Goal: Check status: Check status

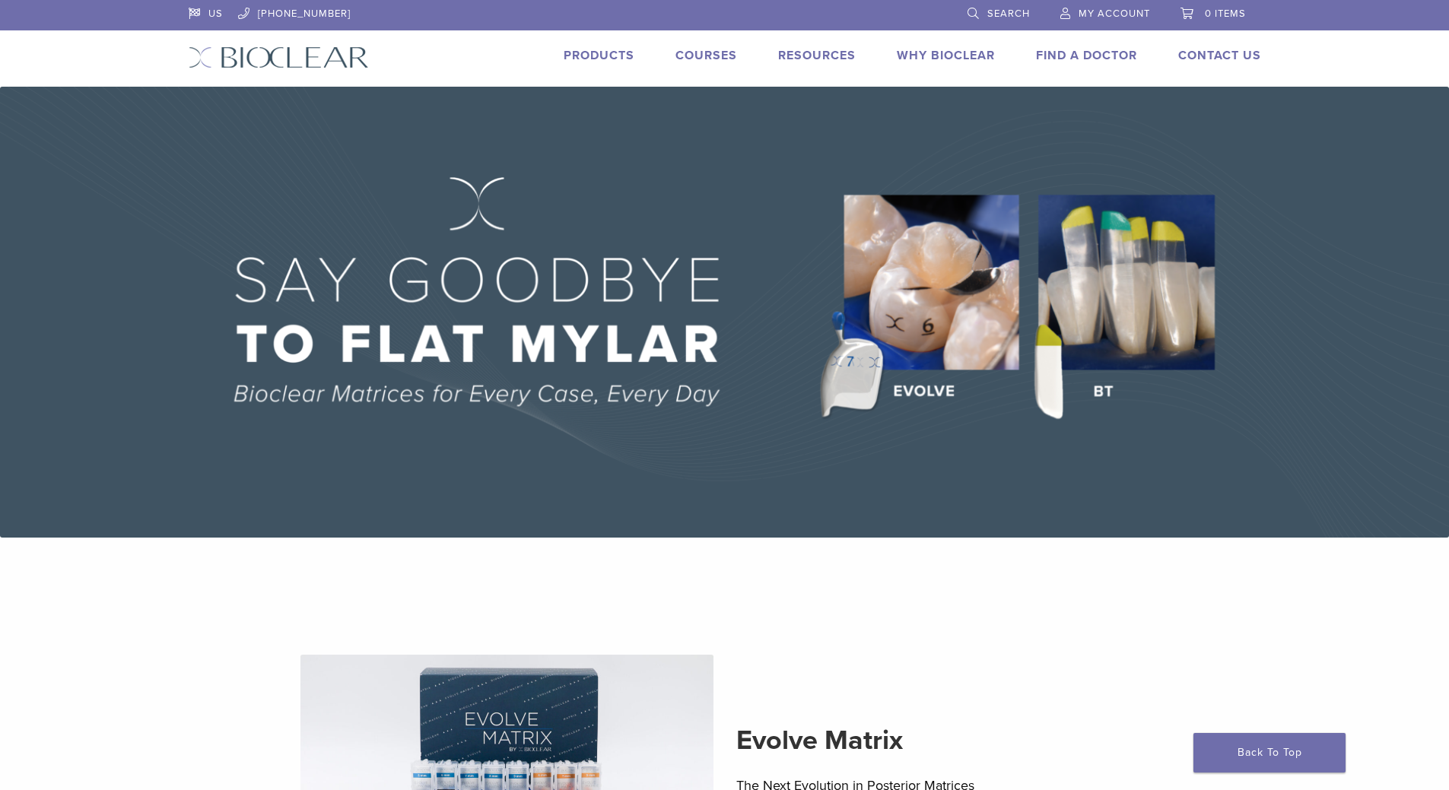
click at [1104, 11] on span "My Account" at bounding box center [1113, 14] width 71 height 12
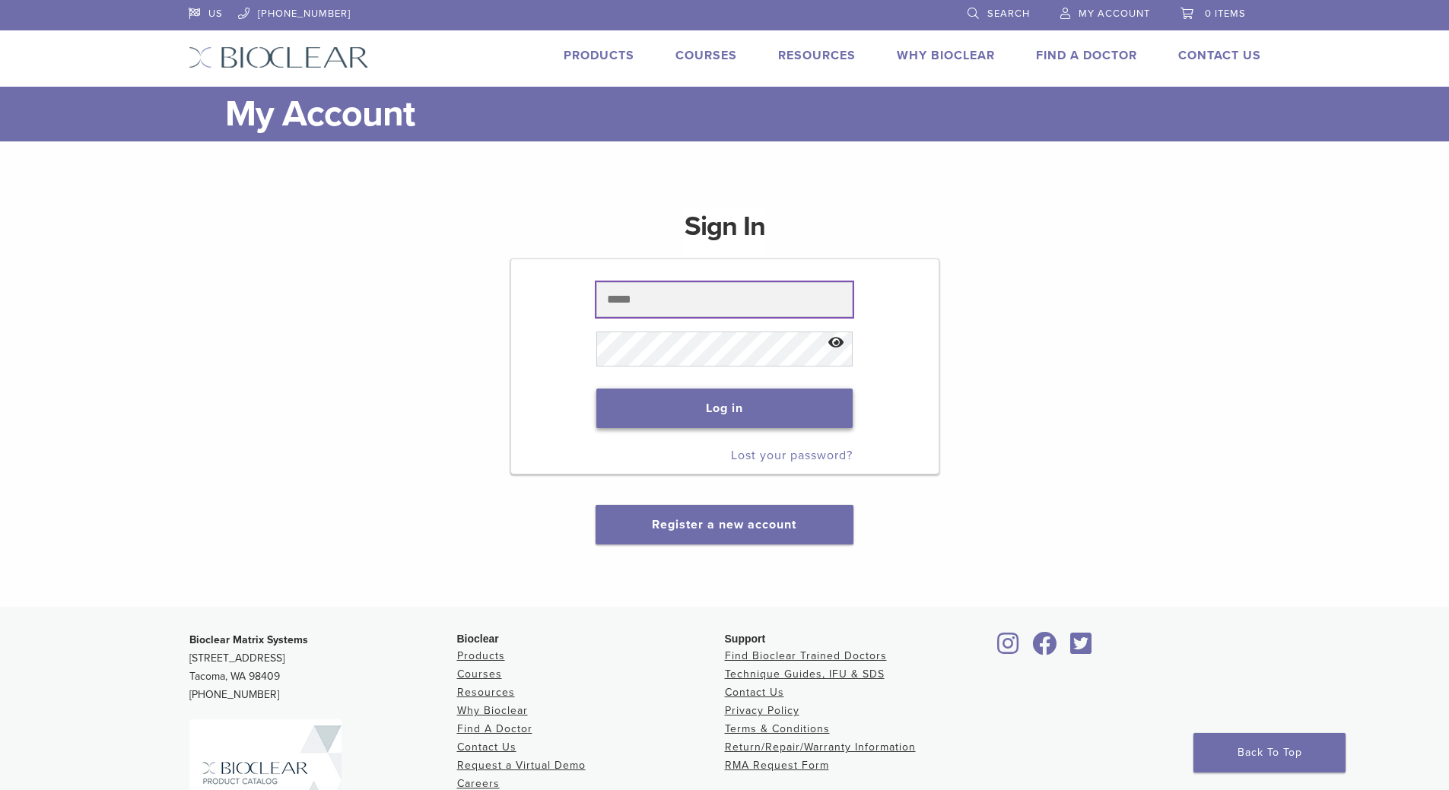
type input "**********"
click at [710, 408] on button "Log in" at bounding box center [724, 409] width 256 height 40
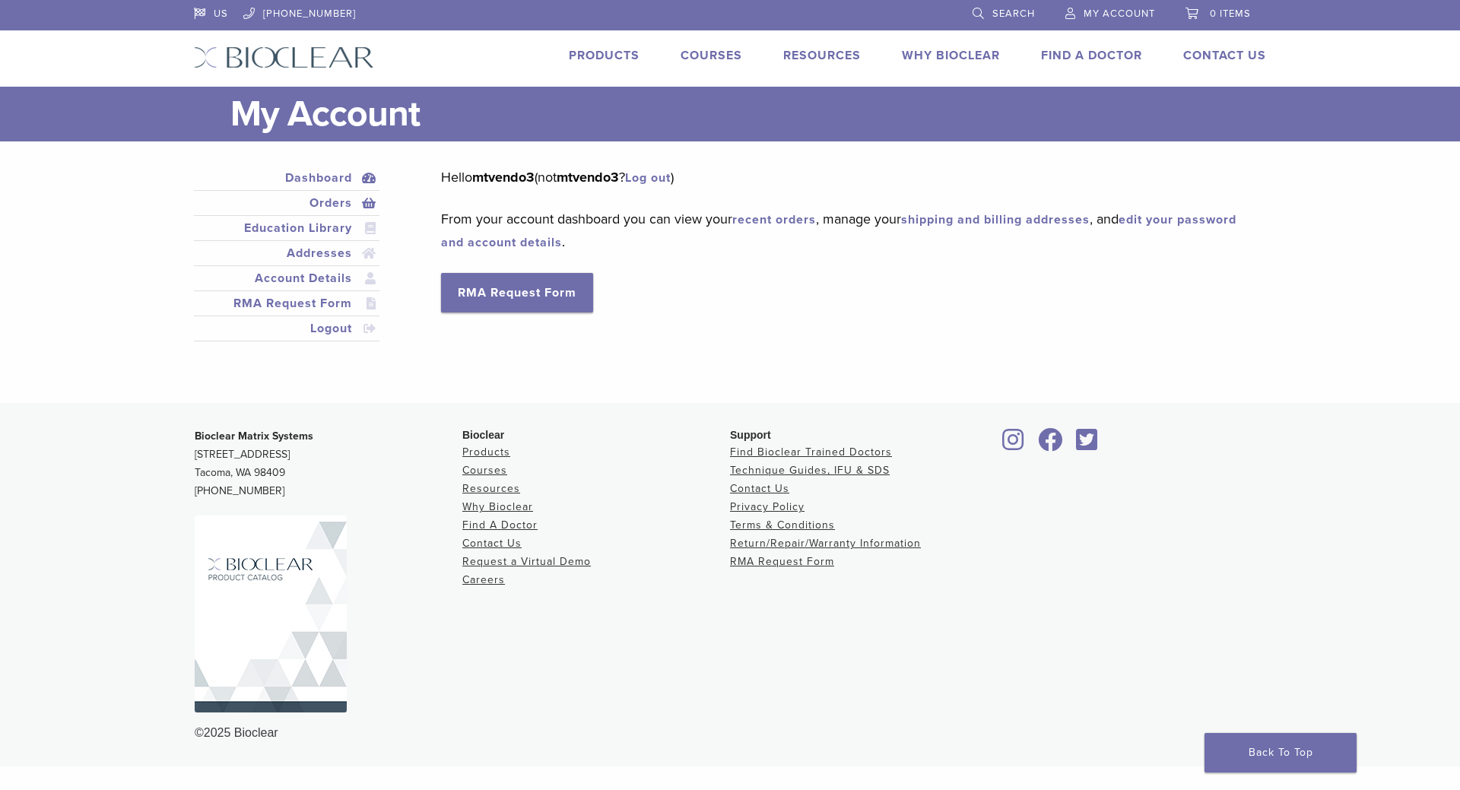
click at [323, 201] on link "Orders" at bounding box center [286, 203] width 179 height 18
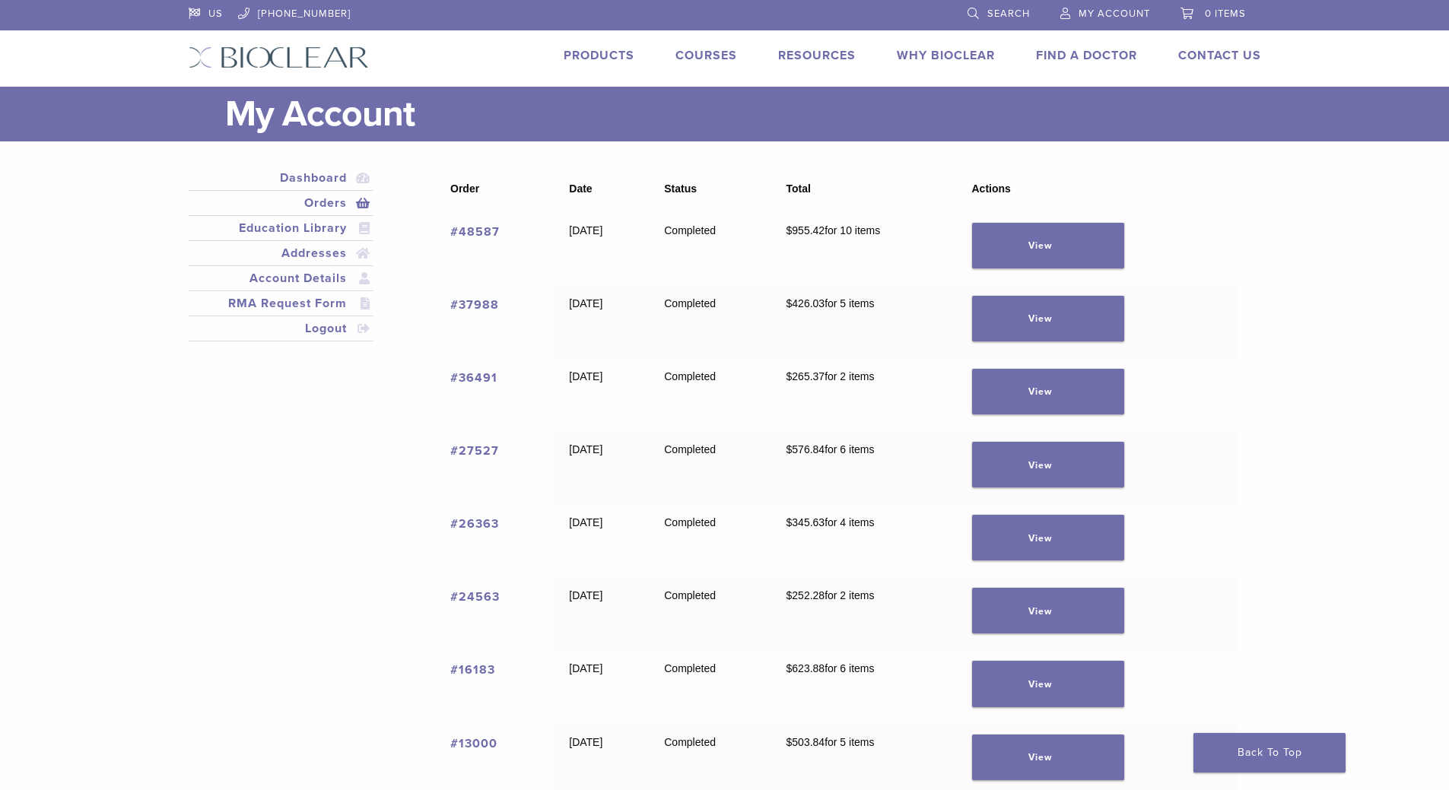
click at [198, 513] on div "Dashboard Orders Education Library Addresses Account Details RMA Request Form L…" at bounding box center [713, 525] width 1072 height 719
click at [1068, 243] on link "View" at bounding box center [1048, 246] width 152 height 46
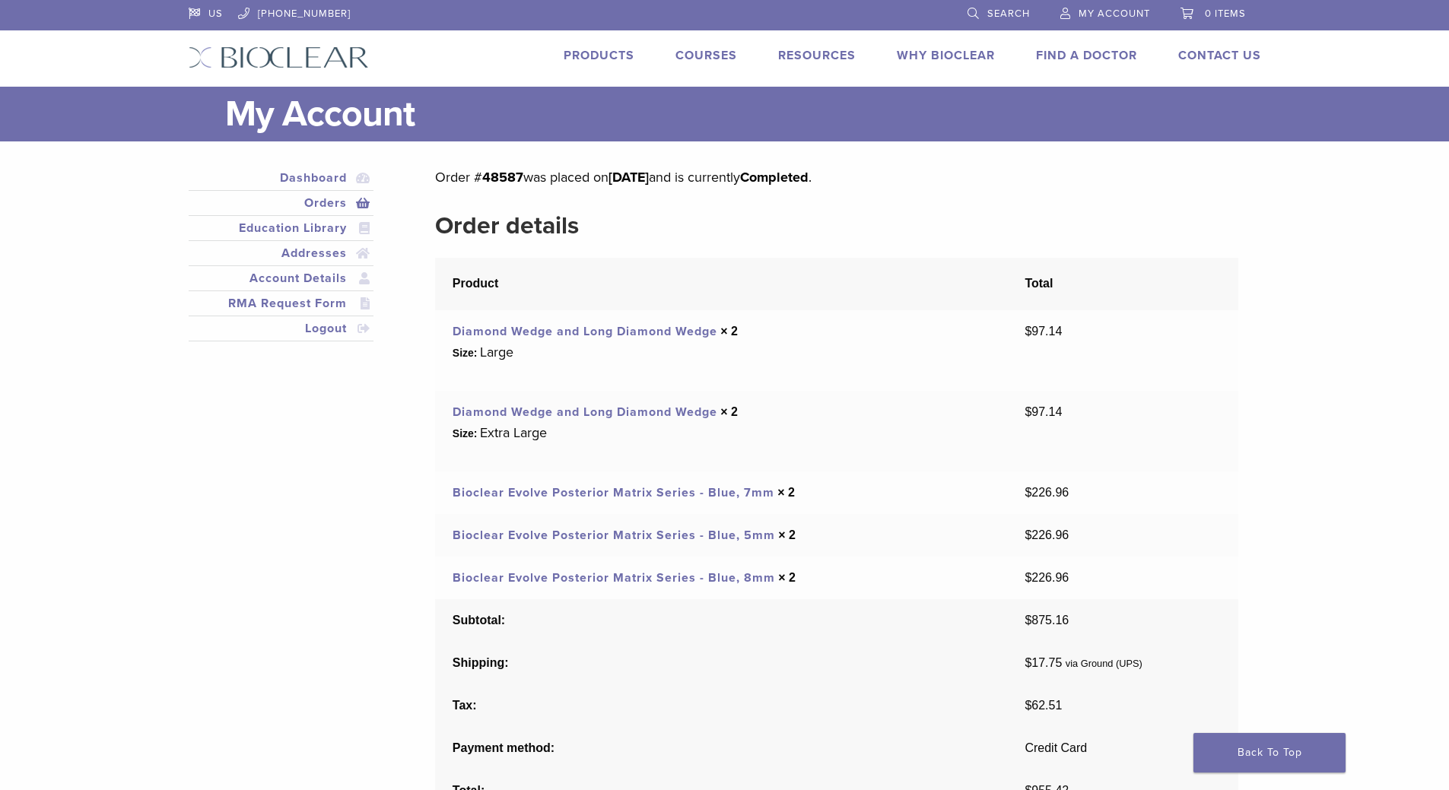
click at [1119, 16] on span "My Account" at bounding box center [1113, 14] width 71 height 12
